Goal: Task Accomplishment & Management: Use online tool/utility

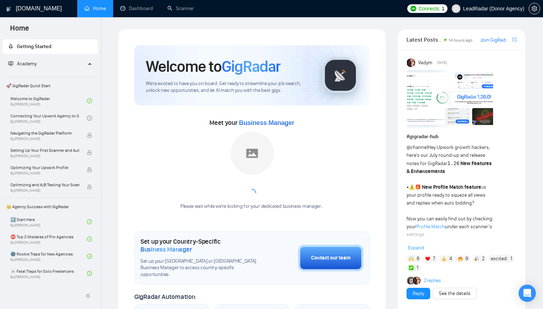
scroll to position [304, 0]
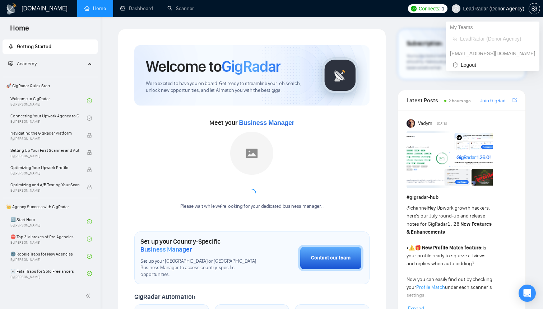
click at [483, 9] on span "LeadRadar (Donor Agency)" at bounding box center [494, 9] width 61 height 0
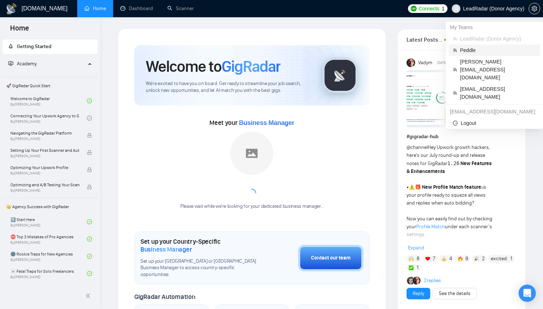
click at [471, 49] on span "Peddle" at bounding box center [498, 50] width 76 height 8
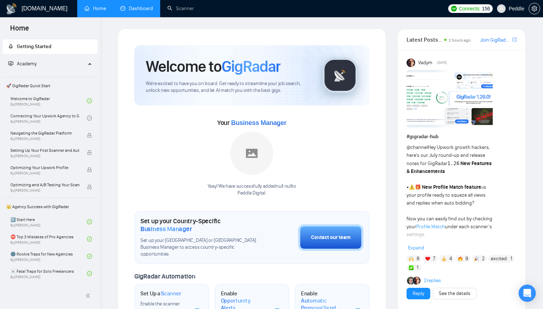
click at [146, 9] on link "Dashboard" at bounding box center [136, 8] width 33 height 6
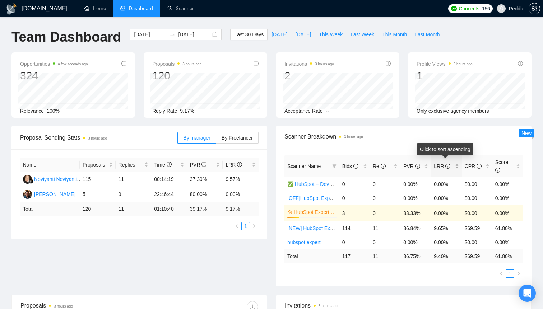
click at [457, 167] on div "LRR" at bounding box center [446, 166] width 25 height 8
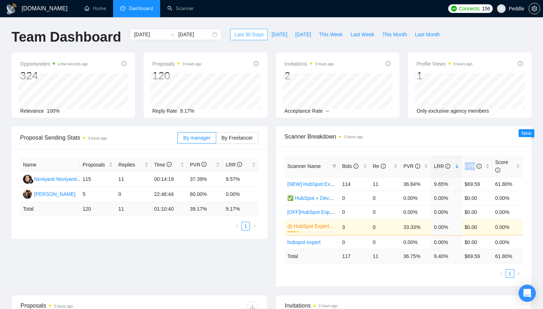
click at [246, 33] on span "Last 30 Days" at bounding box center [248, 35] width 29 height 8
click at [171, 37] on div at bounding box center [172, 35] width 11 height 6
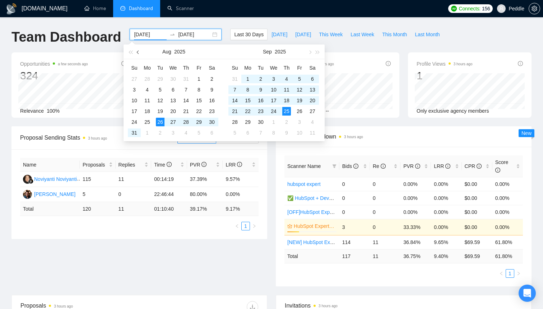
click at [137, 51] on button "button" at bounding box center [138, 52] width 8 height 14
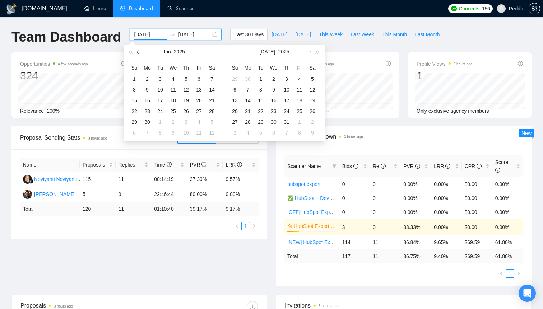
click at [137, 51] on button "button" at bounding box center [138, 52] width 8 height 14
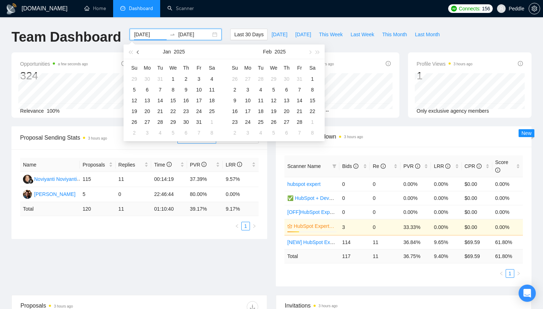
click at [137, 51] on button "button" at bounding box center [138, 52] width 8 height 14
type input "[DATE]"
click at [274, 79] on div "1" at bounding box center [274, 79] width 9 height 9
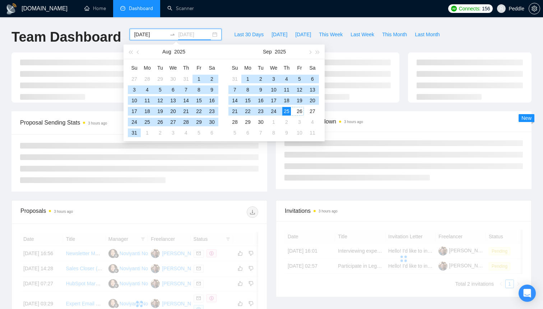
type input "[DATE]"
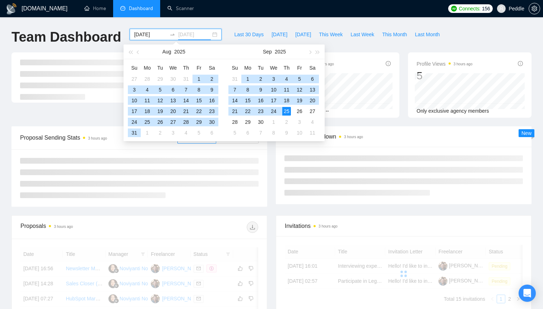
click at [286, 110] on div "25" at bounding box center [286, 111] width 9 height 9
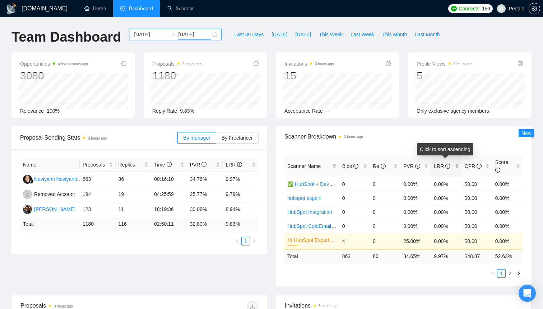
click at [459, 168] on div "LRR" at bounding box center [446, 166] width 25 height 8
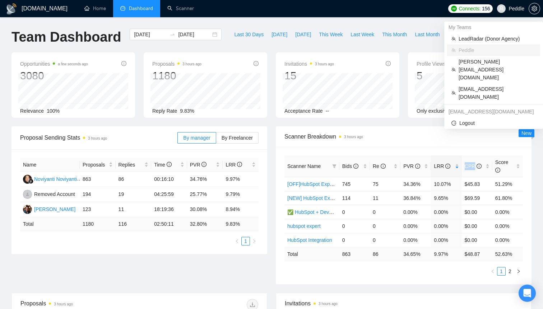
click at [516, 9] on span "Peddle" at bounding box center [517, 9] width 16 height 0
click at [477, 61] on span "[PERSON_NAME][EMAIL_ADDRESS][DOMAIN_NAME]" at bounding box center [497, 70] width 77 height 24
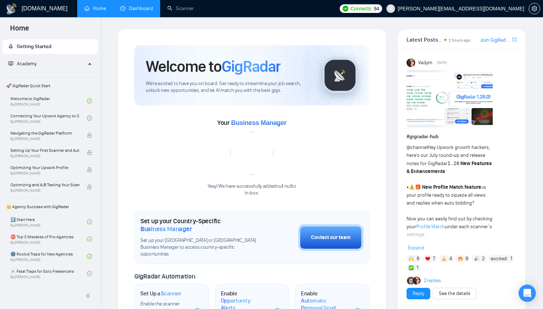
click at [135, 10] on link "Dashboard" at bounding box center [136, 8] width 33 height 6
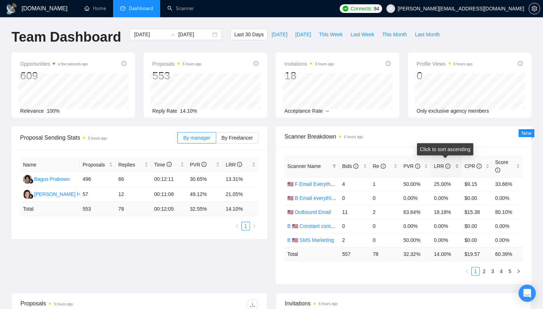
click at [457, 167] on div "LRR" at bounding box center [446, 166] width 25 height 8
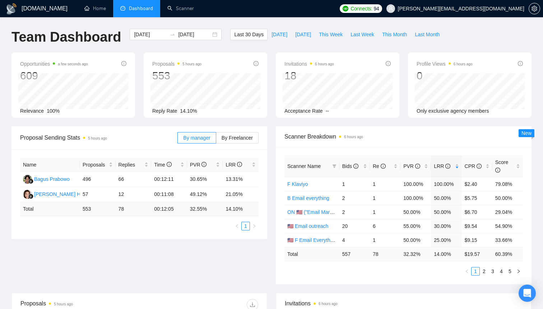
click at [213, 120] on div "Opportunities a few seconds ago 609 Relevance 100% Proposals 5 hours ago 553 [D…" at bounding box center [271, 89] width 529 height 74
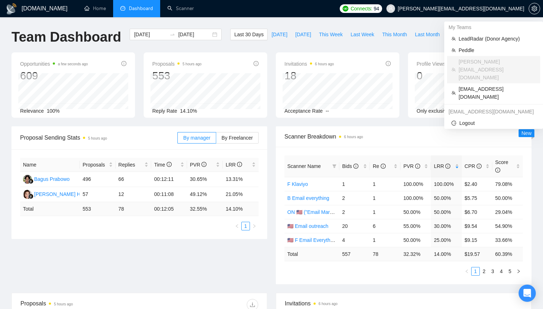
click at [490, 4] on span "[PERSON_NAME][EMAIL_ADDRESS][DOMAIN_NAME]" at bounding box center [455, 8] width 147 height 23
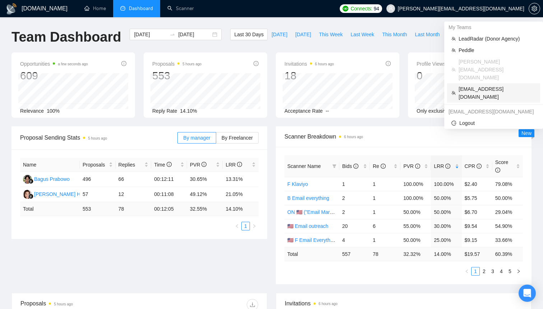
click at [473, 85] on span "[EMAIL_ADDRESS][DOMAIN_NAME]" at bounding box center [497, 93] width 77 height 16
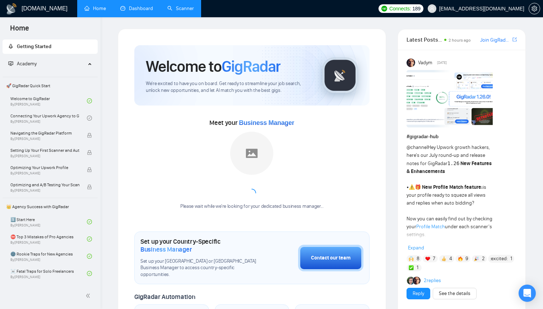
click at [186, 8] on link "Scanner" at bounding box center [180, 8] width 27 height 6
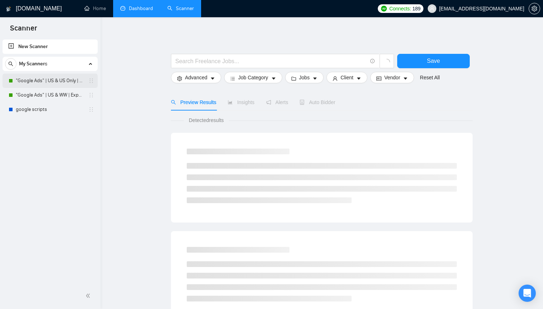
click at [34, 83] on link ""Google Ads" | US & US Only | Expert" at bounding box center [50, 81] width 68 height 14
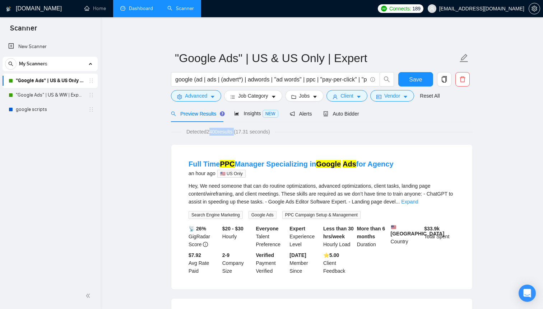
drag, startPoint x: 210, startPoint y: 133, endPoint x: 239, endPoint y: 133, distance: 29.5
click at [239, 133] on span "Detected 2400 results (17.31 seconds)" at bounding box center [228, 132] width 94 height 8
click at [353, 95] on span "Client" at bounding box center [347, 96] width 13 height 8
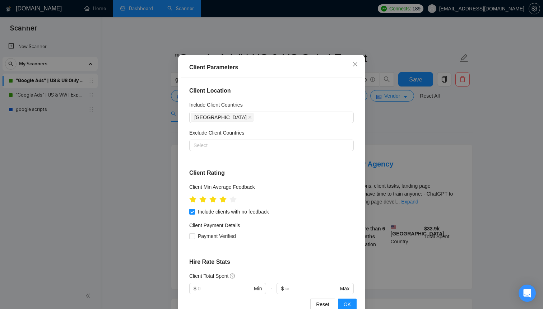
click at [471, 133] on div "Client Parameters Client Location Include Client Countries [GEOGRAPHIC_DATA] Ex…" at bounding box center [271, 154] width 543 height 309
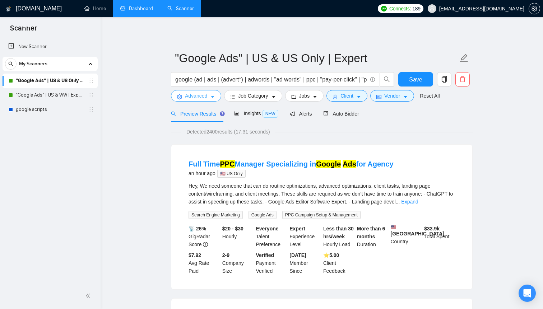
click at [194, 96] on span "Advanced" at bounding box center [196, 96] width 22 height 8
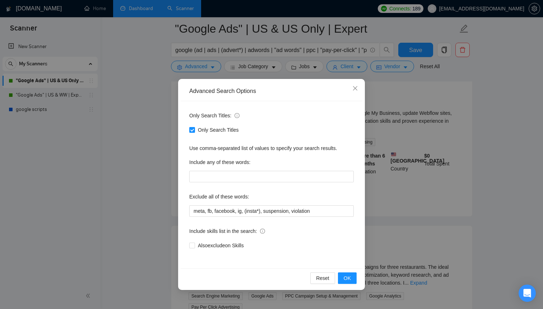
scroll to position [234, 0]
click at [359, 92] on span "Close" at bounding box center [355, 88] width 19 height 19
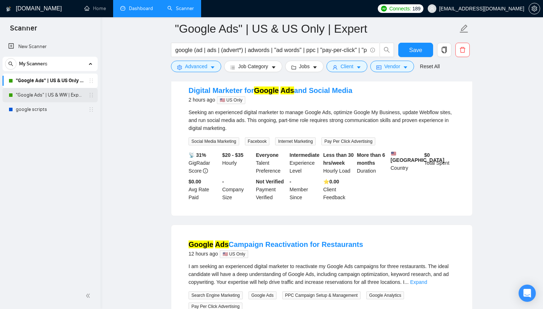
click at [37, 93] on link ""Google Ads" | US & WW | Expert" at bounding box center [50, 95] width 68 height 14
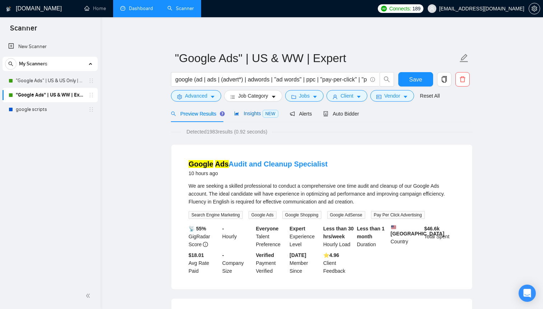
click at [248, 112] on span "Insights NEW" at bounding box center [256, 114] width 44 height 6
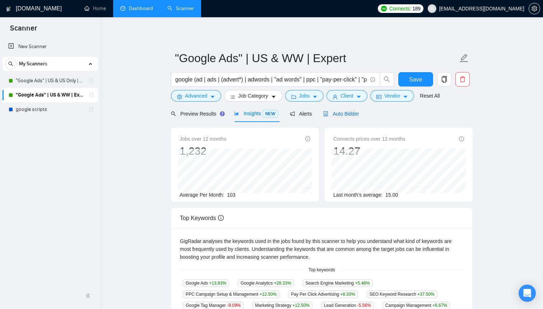
click at [349, 117] on div "Auto Bidder" at bounding box center [341, 114] width 36 height 8
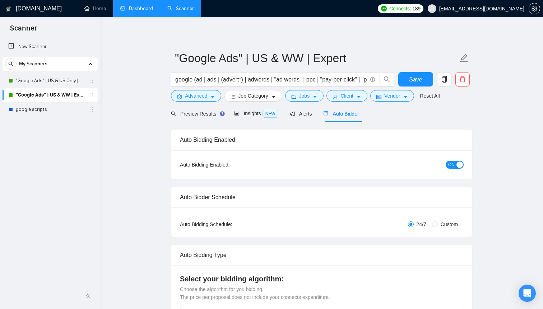
checkbox input "true"
click at [254, 114] on span "Insights NEW" at bounding box center [256, 114] width 44 height 6
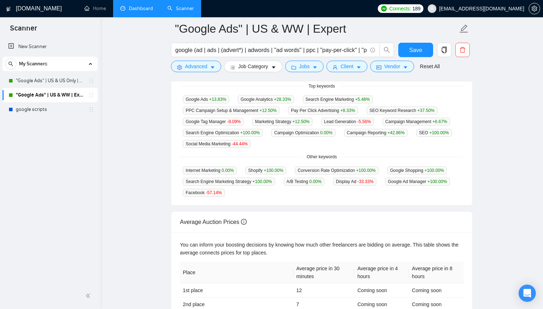
scroll to position [187, 0]
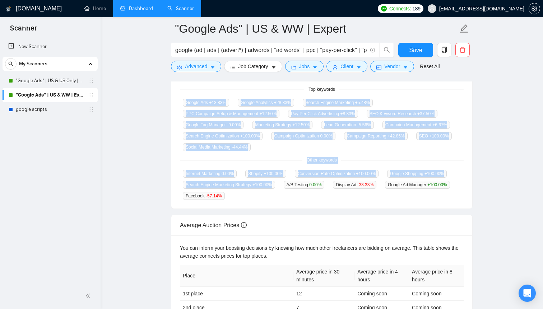
drag, startPoint x: 181, startPoint y: 93, endPoint x: 316, endPoint y: 193, distance: 168.0
click at [316, 193] on div "GigRadar analyses the keywords used in the jobs found by this scanner to help y…" at bounding box center [321, 128] width 301 height 161
click at [480, 148] on main ""Google Ads" | US & WW | Expert google (ad | ads | (advert*) | adwords | "ad wo…" at bounding box center [322, 97] width 420 height 510
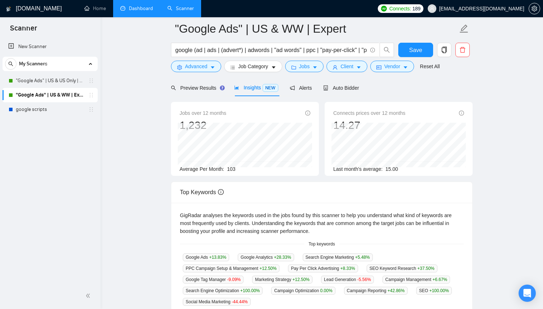
scroll to position [0, 0]
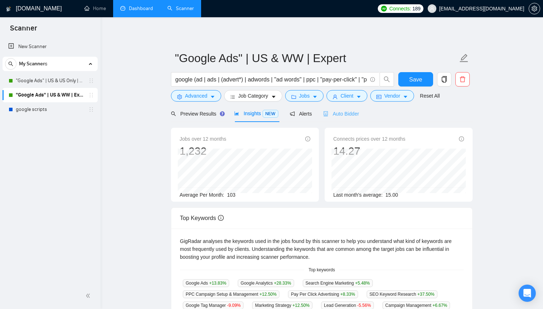
click at [342, 119] on div "Auto Bidder" at bounding box center [341, 113] width 36 height 17
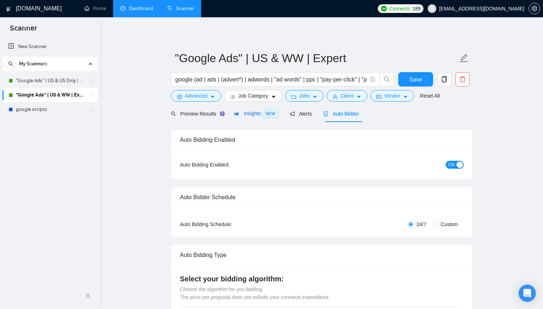
click at [248, 115] on span "Insights NEW" at bounding box center [256, 114] width 44 height 6
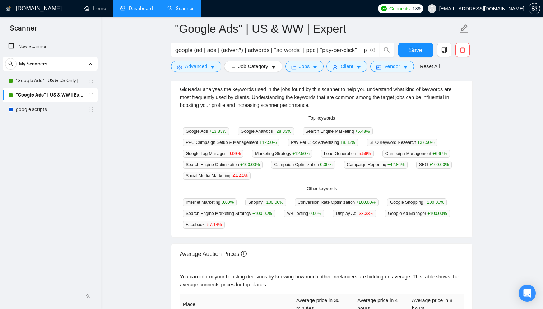
scroll to position [184, 0]
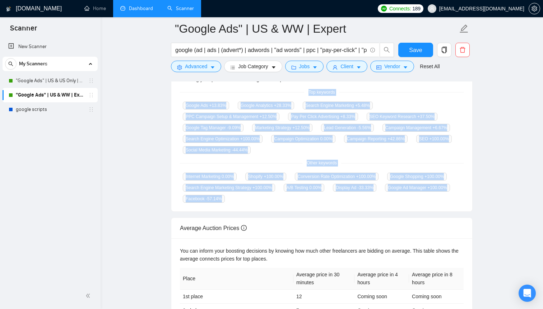
drag, startPoint x: 229, startPoint y: 86, endPoint x: 314, endPoint y: 201, distance: 143.5
click at [314, 201] on div "GigRadar analyses the keywords used in the jobs found by this scanner to help y…" at bounding box center [321, 131] width 301 height 161
click at [514, 122] on main ""Google Ads" | US & WW | Expert google (ad | ads | (advert*) | adwords | "ad wo…" at bounding box center [322, 100] width 420 height 510
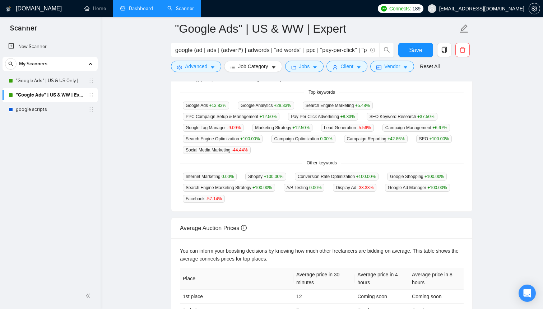
scroll to position [0, 0]
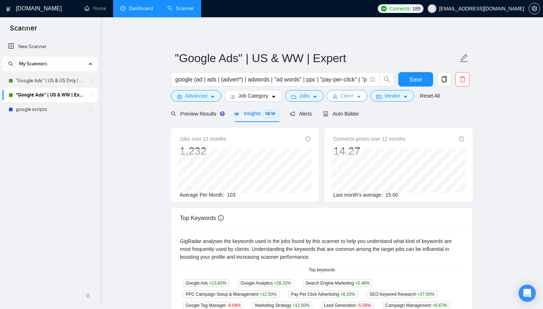
click at [350, 97] on span "Client" at bounding box center [347, 96] width 13 height 8
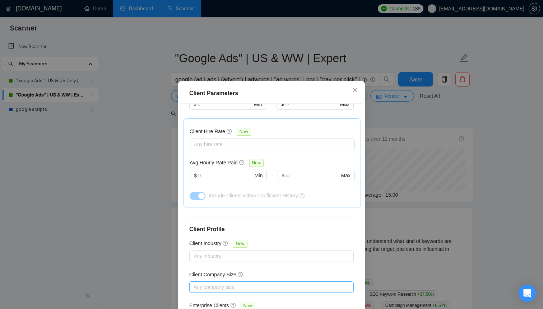
scroll to position [217, 0]
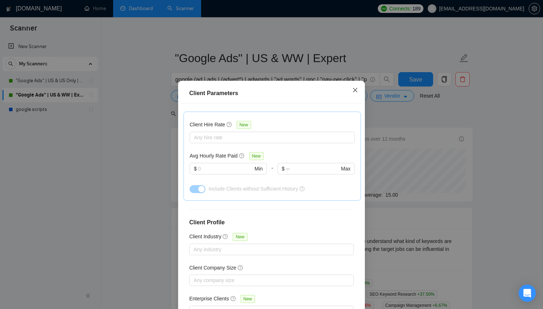
click at [356, 95] on span "Close" at bounding box center [355, 90] width 19 height 19
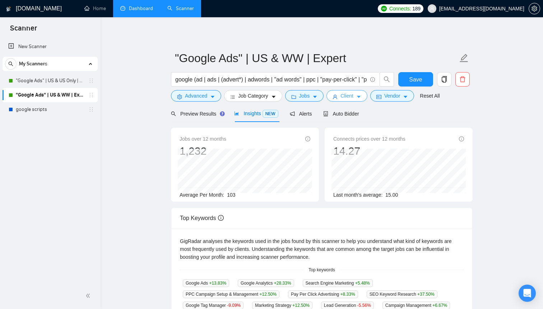
click at [348, 96] on span "Client" at bounding box center [347, 96] width 13 height 8
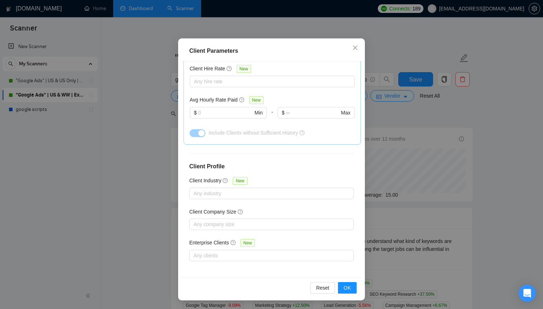
scroll to position [192, 0]
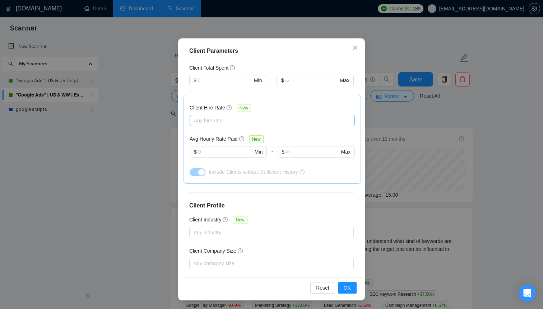
click at [247, 123] on div at bounding box center [269, 120] width 155 height 9
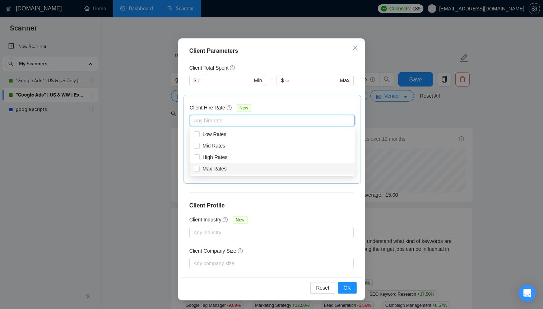
click at [357, 197] on div "Client Location Include Client Countries [GEOGRAPHIC_DATA] Exclude Client Count…" at bounding box center [272, 169] width 182 height 217
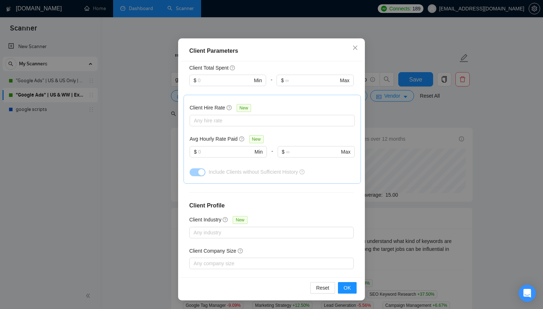
click at [417, 34] on div "Client Parameters Client Location Include Client Countries [GEOGRAPHIC_DATA] Ex…" at bounding box center [271, 154] width 543 height 309
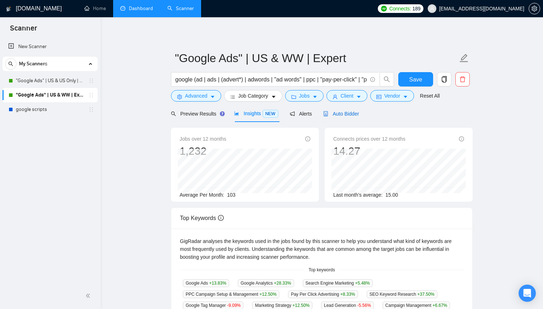
click at [350, 116] on span "Auto Bidder" at bounding box center [341, 114] width 36 height 6
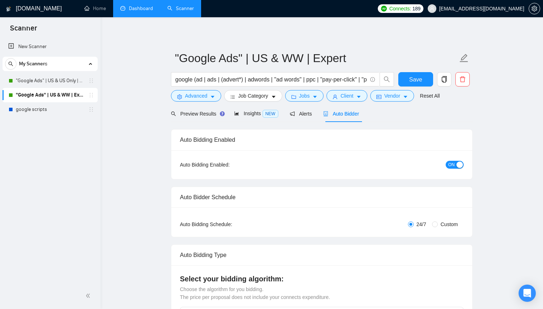
checkbox input "true"
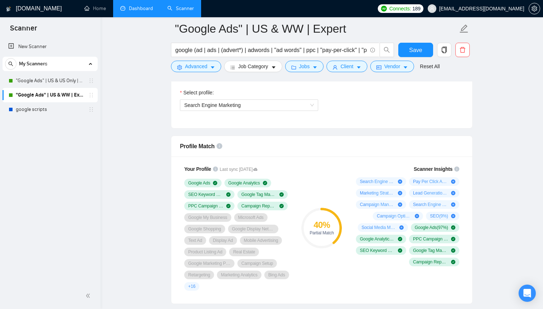
scroll to position [425, 0]
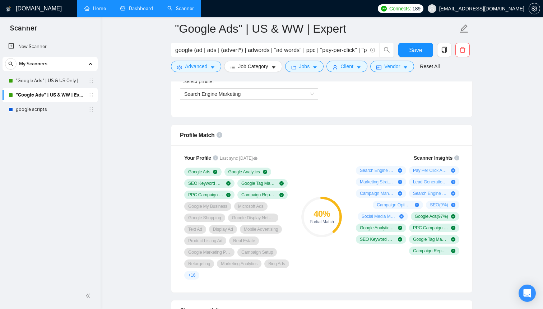
click at [102, 10] on link "Home" at bounding box center [95, 8] width 22 height 6
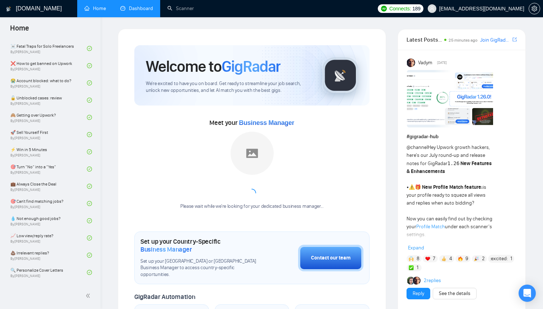
scroll to position [222, 0]
